Goal: Task Accomplishment & Management: Manage account settings

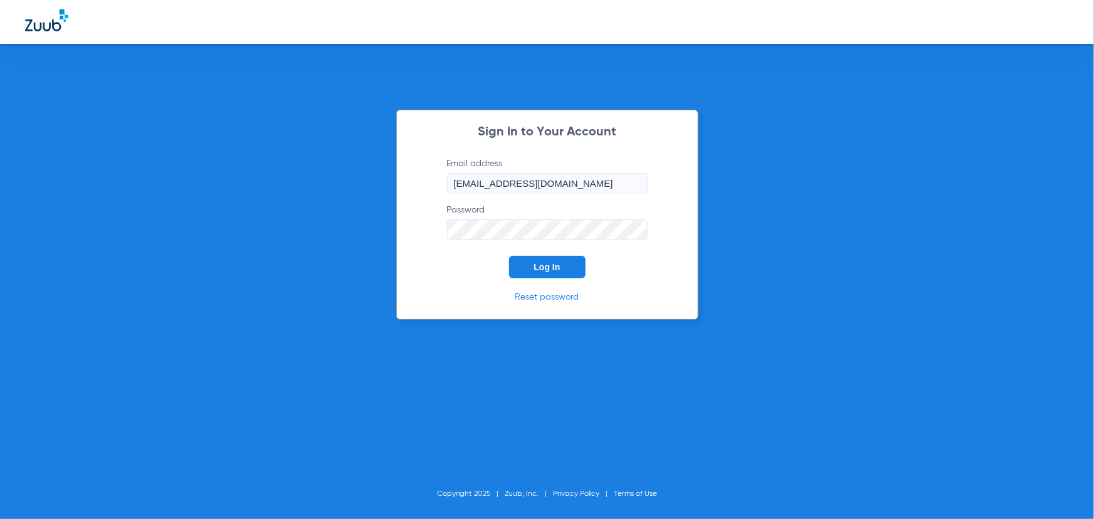
click at [538, 265] on span "Log In" at bounding box center [547, 267] width 26 height 10
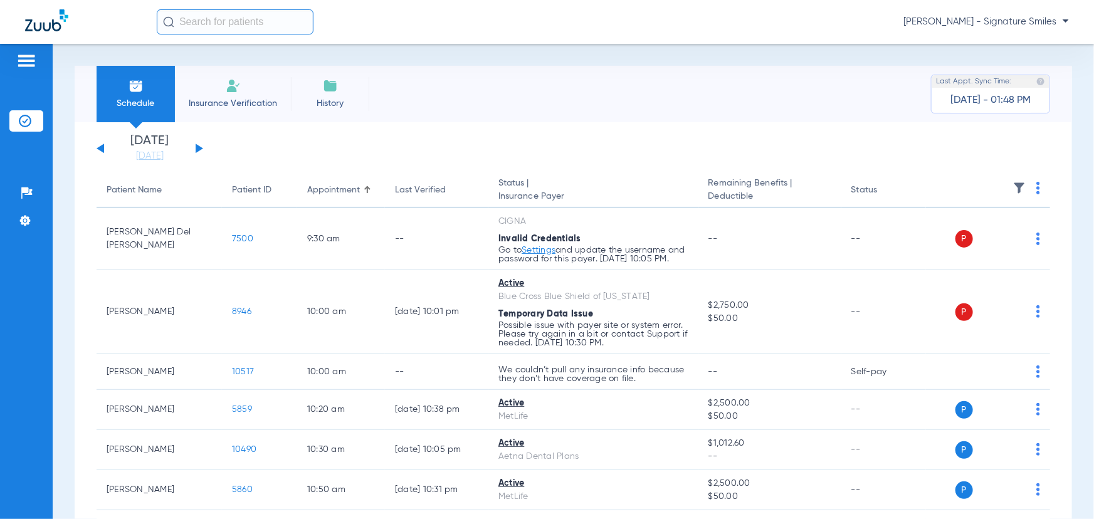
click at [191, 146] on div "[DATE] [DATE] [DATE] [DATE] [DATE] [DATE] [DATE] [DATE] [DATE] [DATE] [DATE] [D…" at bounding box center [150, 149] width 107 height 28
click at [198, 147] on button at bounding box center [200, 148] width 8 height 9
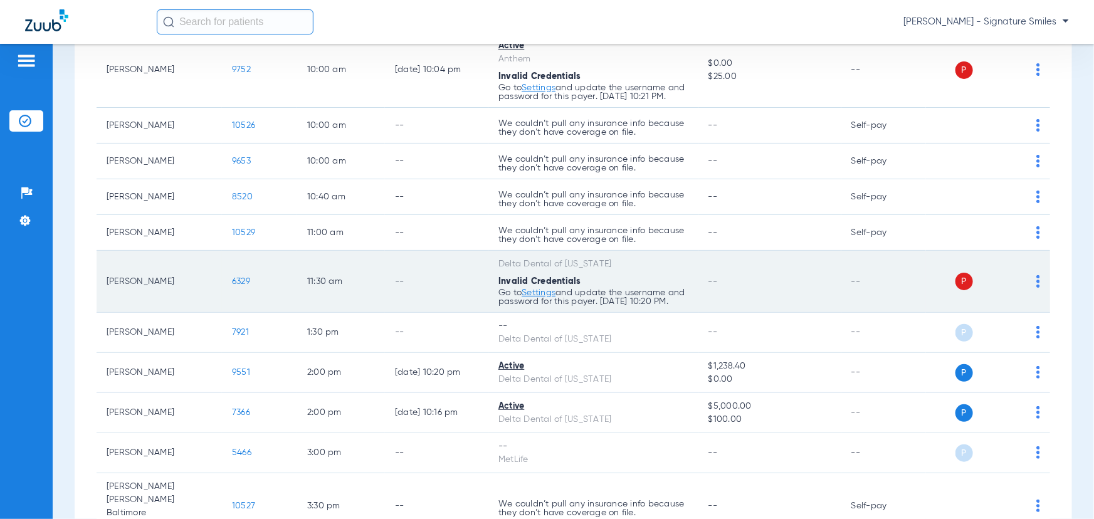
scroll to position [342, 0]
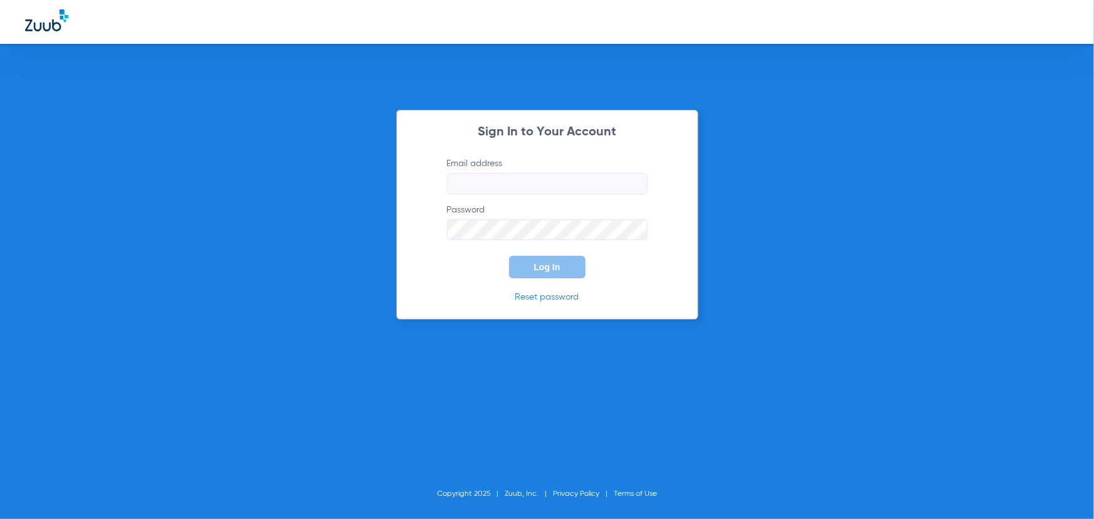
type input "[EMAIL_ADDRESS][DOMAIN_NAME]"
click at [544, 258] on button "Log In" at bounding box center [547, 267] width 77 height 23
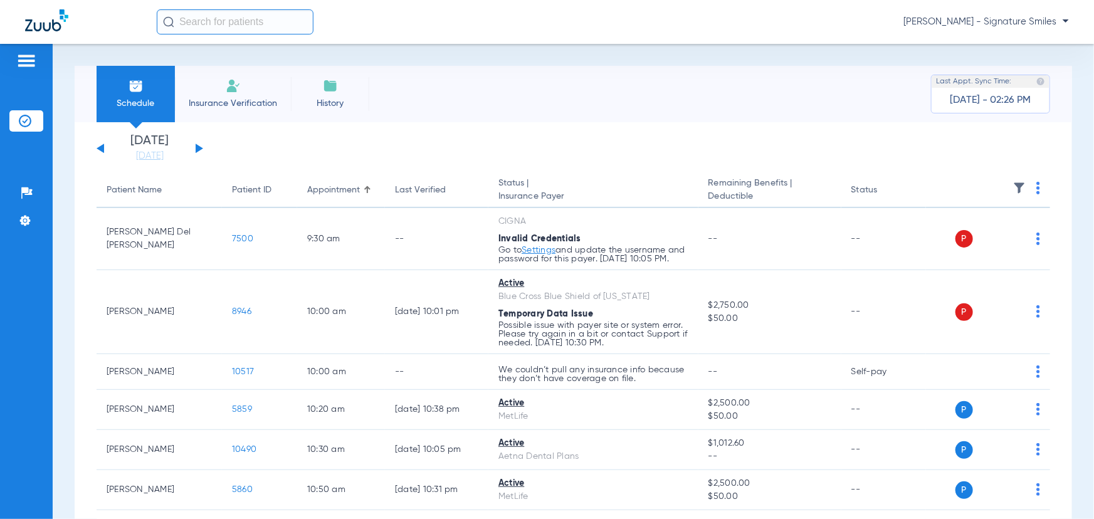
click at [195, 146] on div "[DATE] [DATE] [DATE] [DATE] [DATE] [DATE] [DATE] [DATE] [DATE] [DATE] [DATE] [D…" at bounding box center [150, 149] width 107 height 28
click at [199, 147] on button at bounding box center [200, 148] width 8 height 9
